Goal: Task Accomplishment & Management: Use online tool/utility

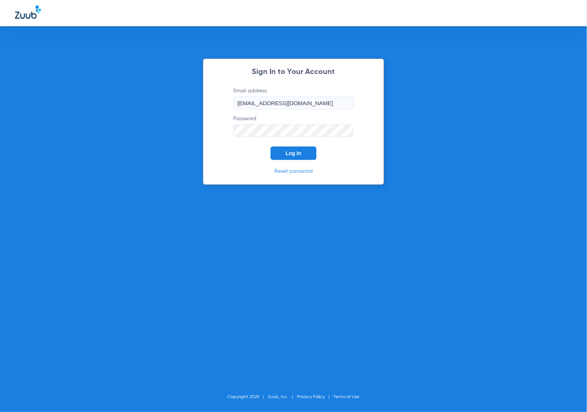
click at [275, 146] on form "Email address [EMAIL_ADDRESS][DOMAIN_NAME] Password Log In" at bounding box center [293, 123] width 143 height 73
click at [282, 150] on button "Log In" at bounding box center [294, 154] width 46 height 14
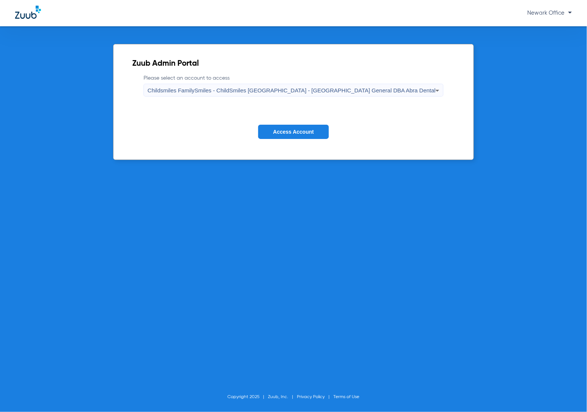
click at [274, 129] on span "Access Account" at bounding box center [293, 132] width 41 height 6
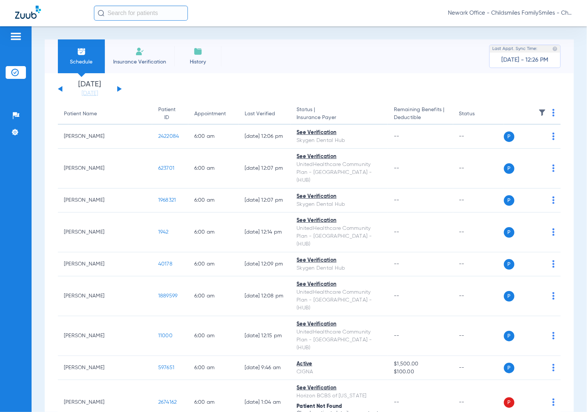
click at [132, 6] on input "text" at bounding box center [141, 13] width 94 height 15
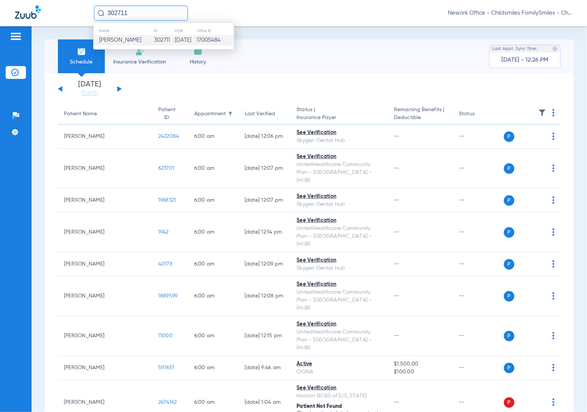
type input "302711"
click at [154, 41] on td "302711" at bounding box center [164, 40] width 21 height 11
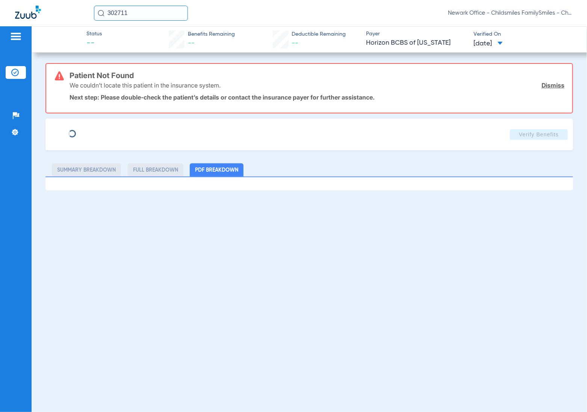
type input "[PERSON_NAME]"
type input "[DATE]"
type input "3HZN99339050"
type input "0396182"
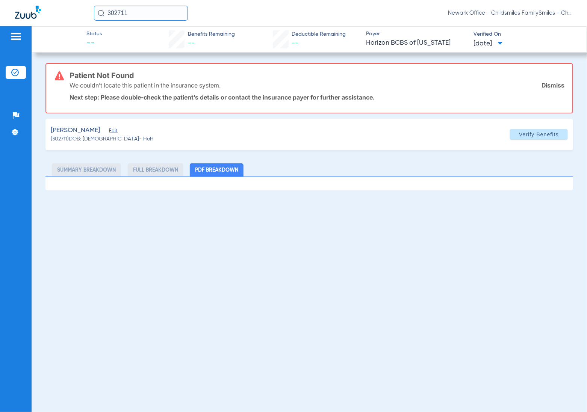
click at [116, 128] on span "Edit" at bounding box center [112, 131] width 7 height 7
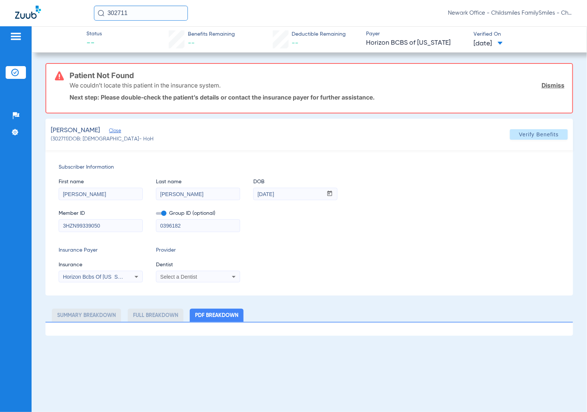
click at [193, 274] on span "Select a Dentist" at bounding box center [178, 277] width 37 height 6
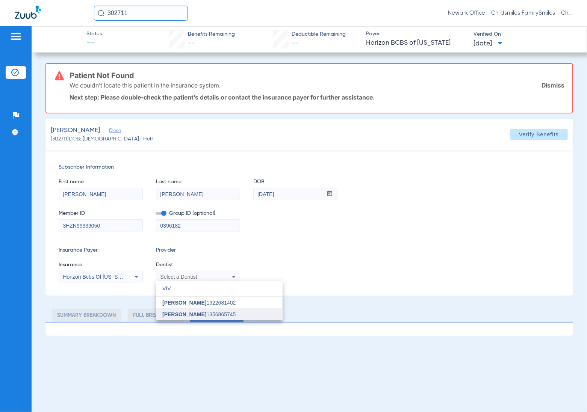
type input "VIV"
click at [209, 313] on span "[PERSON_NAME] 1356865745" at bounding box center [198, 314] width 73 height 5
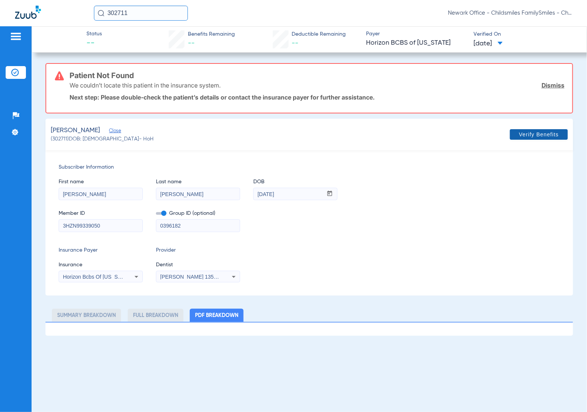
click at [523, 133] on span "Verify Benefits" at bounding box center [539, 135] width 40 height 6
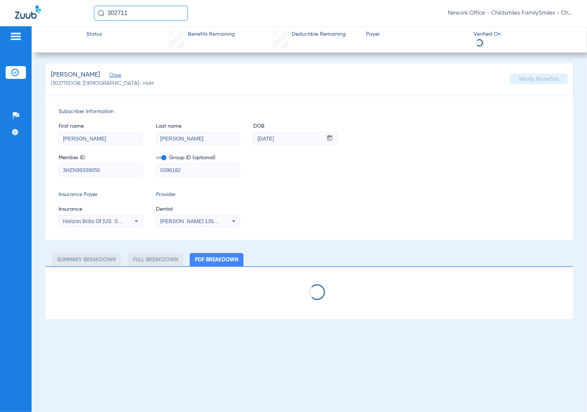
select select "page-width"
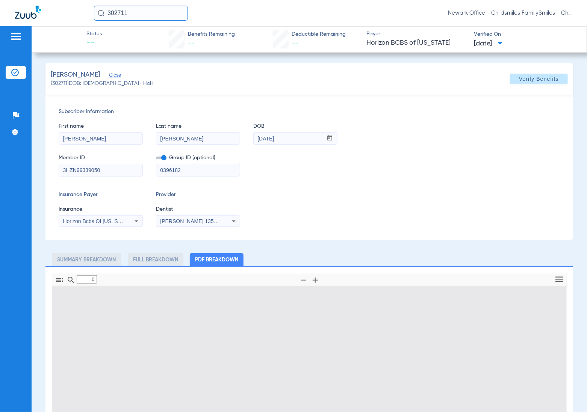
type input "1"
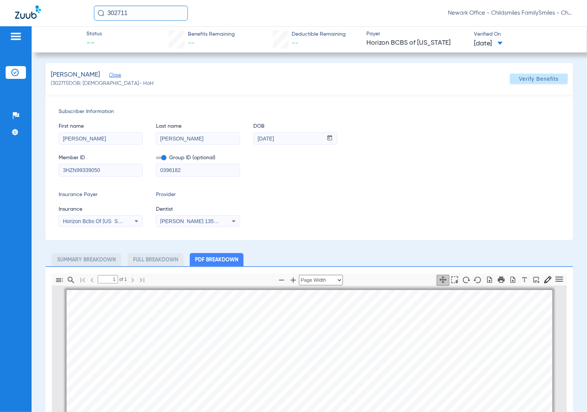
scroll to position [4, 0]
